Goal: Transaction & Acquisition: Book appointment/travel/reservation

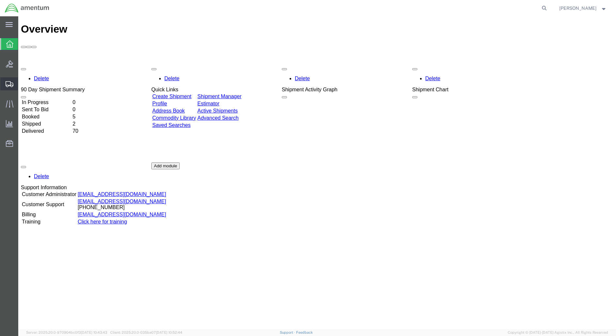
click at [0, 0] on span "Shipment Manager" at bounding box center [0, 0] width 0 height 0
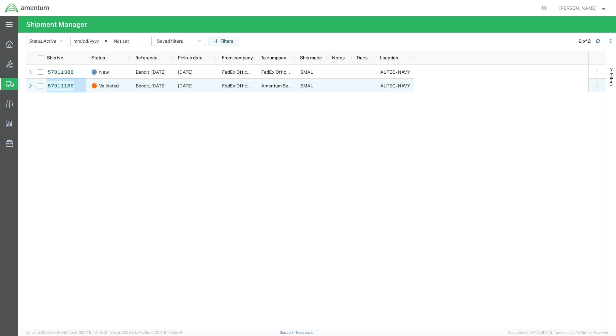
click at [59, 87] on link "57011186" at bounding box center [60, 86] width 27 height 10
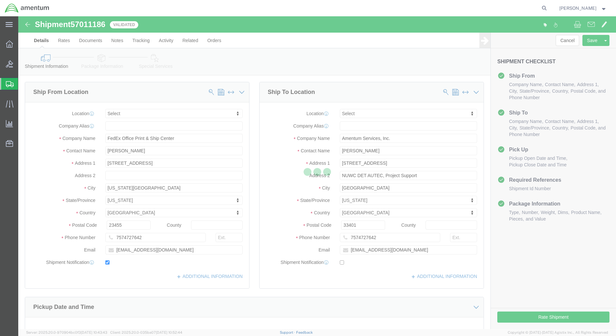
select select
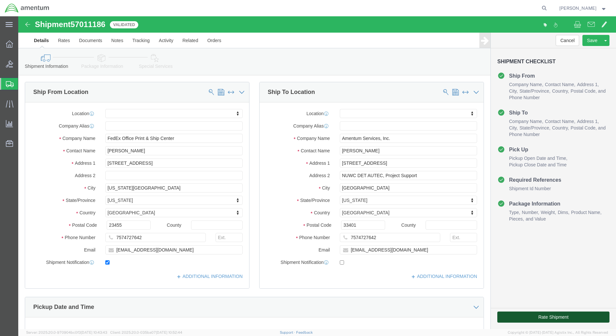
click button "Rate Shipment"
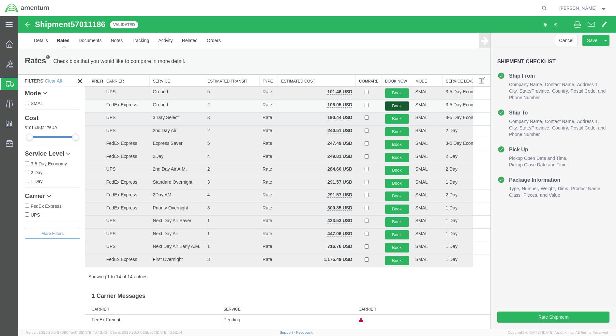
click at [392, 105] on button "Book" at bounding box center [397, 105] width 24 height 9
